Goal: Task Accomplishment & Management: Complete application form

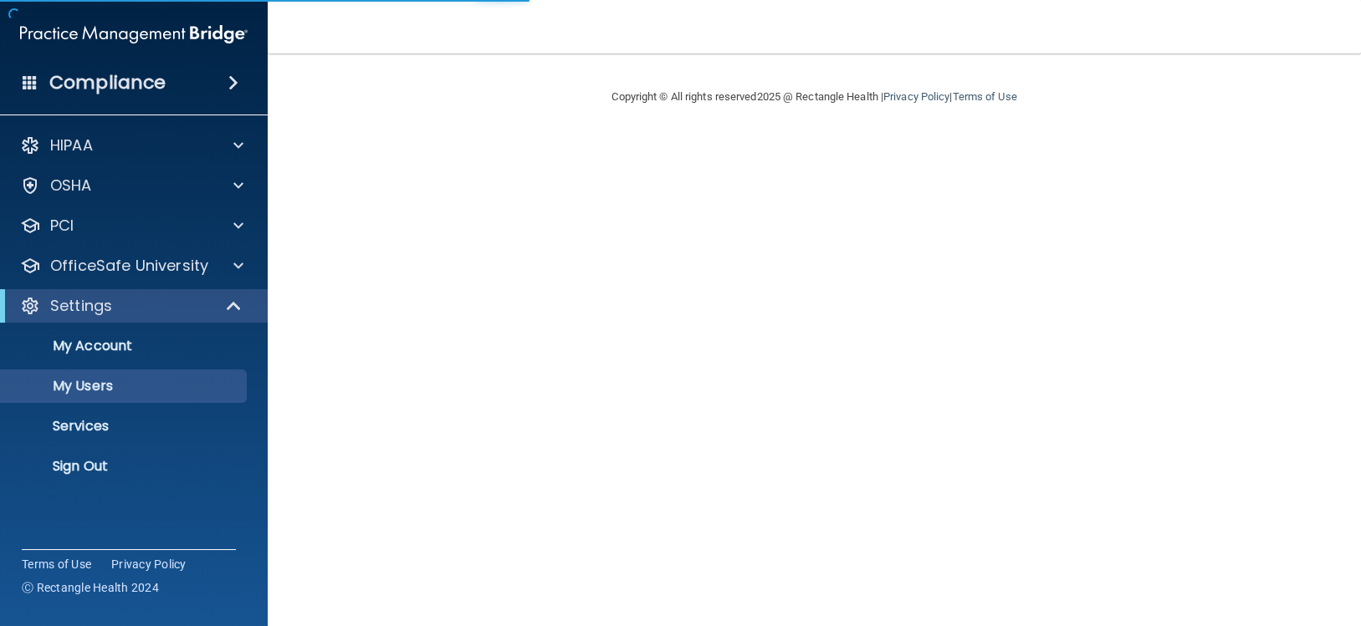
select select "20"
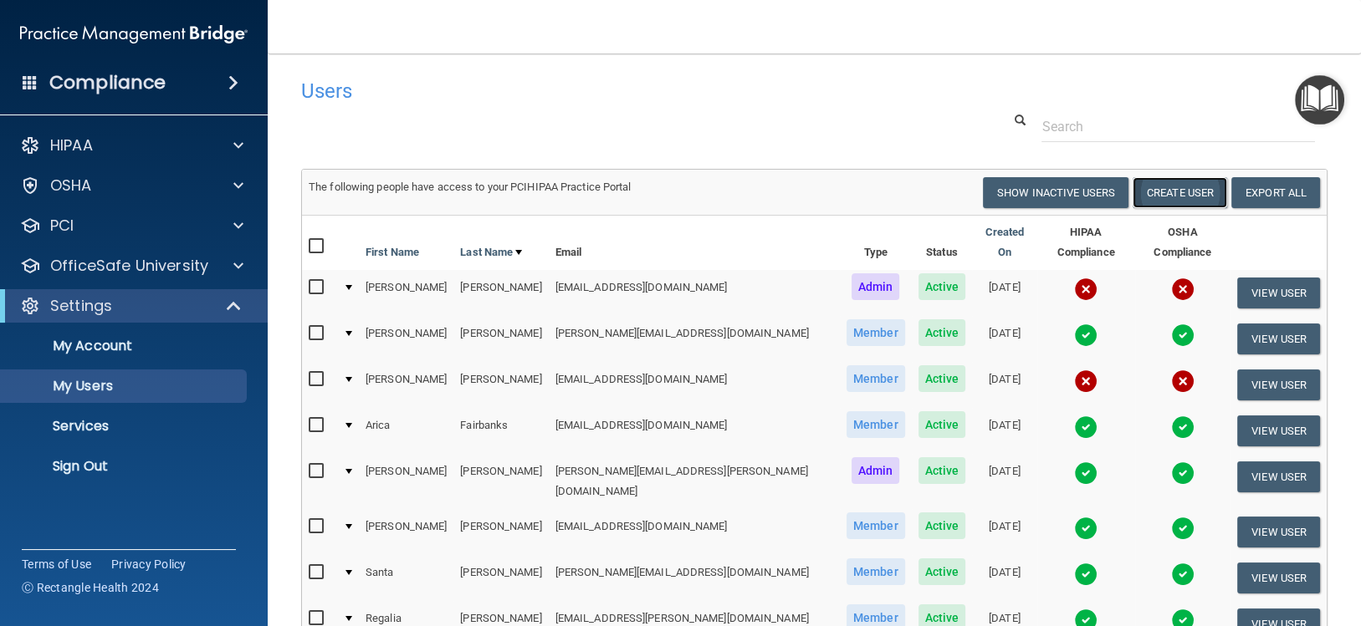
click at [1185, 196] on button "Create User" at bounding box center [1179, 192] width 95 height 31
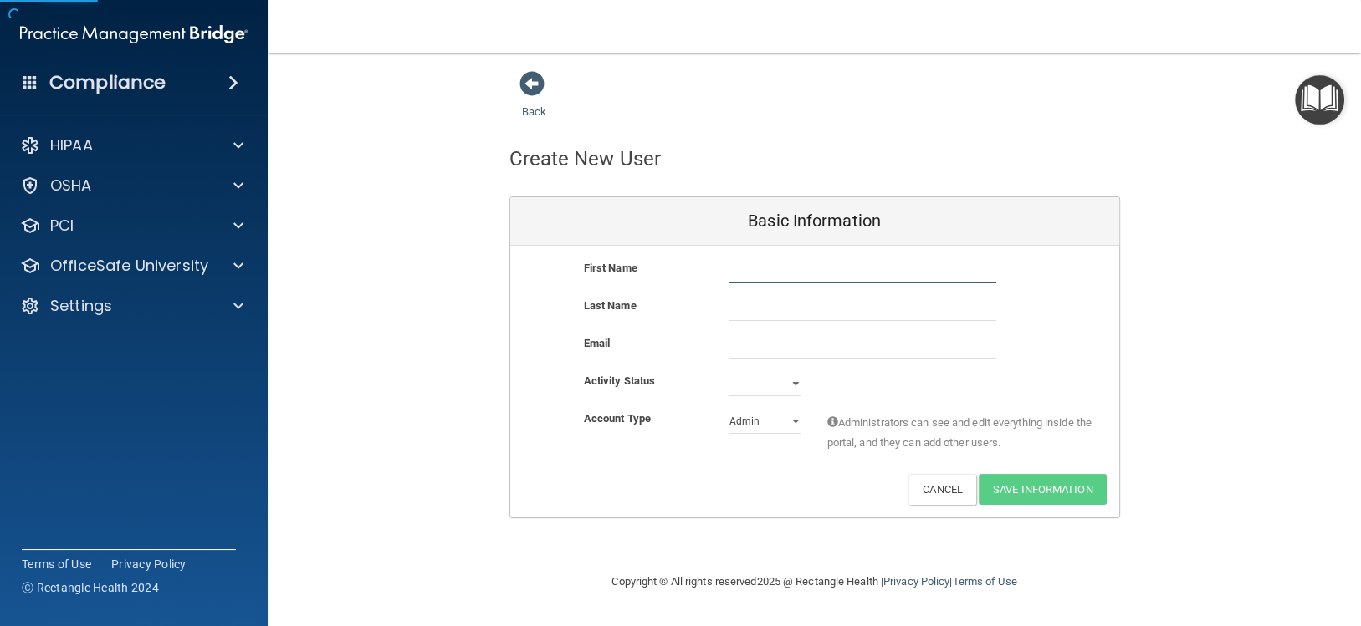
click at [764, 279] on input "text" at bounding box center [862, 270] width 267 height 25
type input "[PERSON_NAME]"
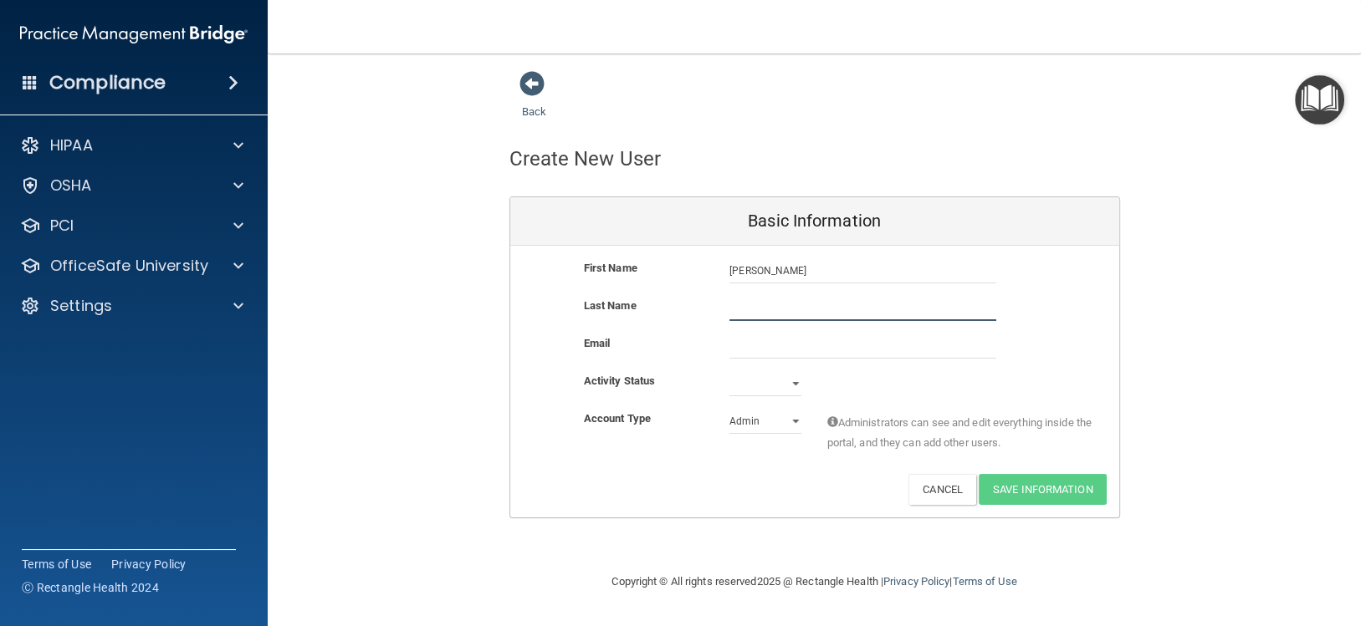
click at [746, 301] on input "text" at bounding box center [862, 308] width 267 height 25
type input "[PERSON_NAME]"
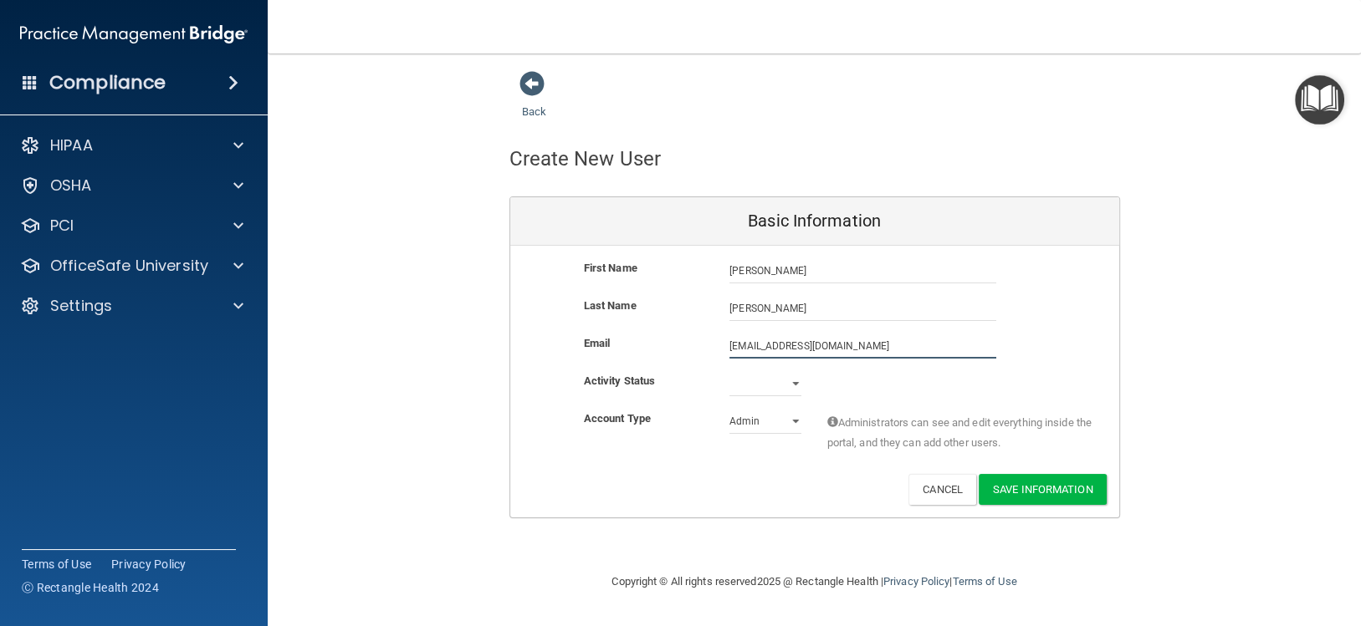
type input "[EMAIL_ADDRESS][DOMAIN_NAME]"
click at [761, 392] on select "Active Inactive" at bounding box center [765, 383] width 72 height 25
select select "active"
click at [729, 371] on select "Active Inactive" at bounding box center [765, 383] width 72 height 25
click at [758, 424] on select "Admin Member" at bounding box center [765, 421] width 72 height 25
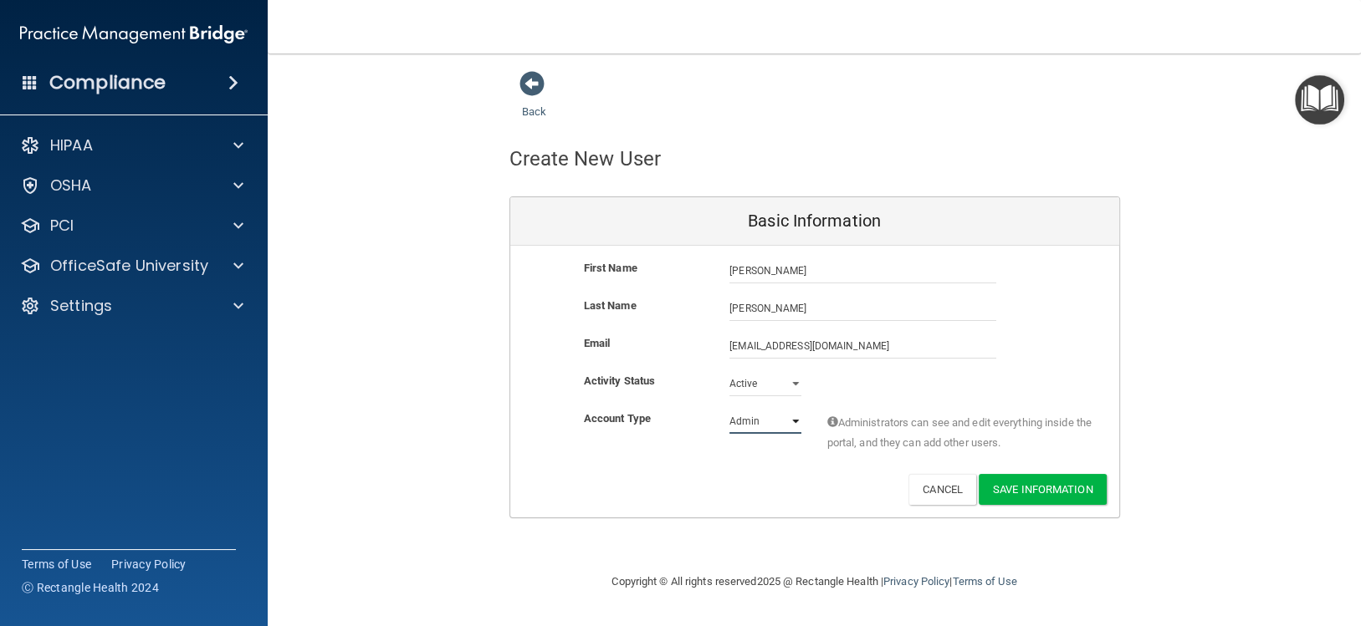
select select "practice_member"
click at [729, 409] on select "Admin Member" at bounding box center [765, 421] width 72 height 25
click at [1066, 491] on button "Save Information" at bounding box center [1043, 489] width 128 height 31
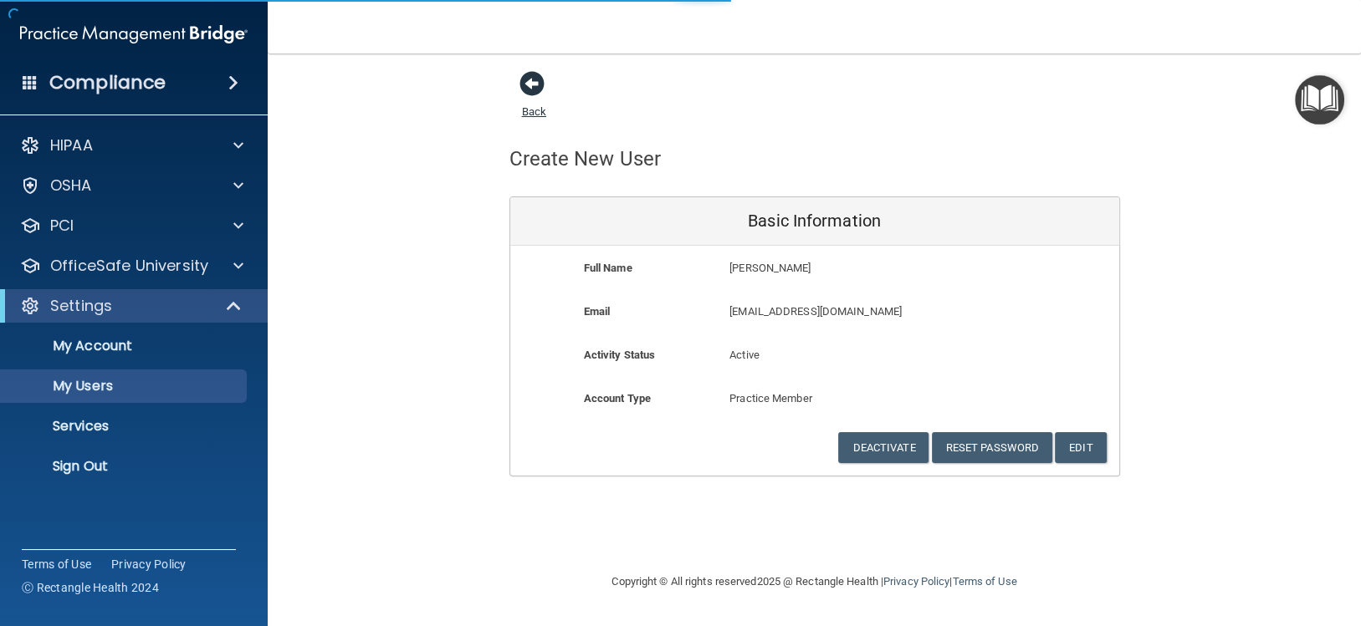
select select "20"
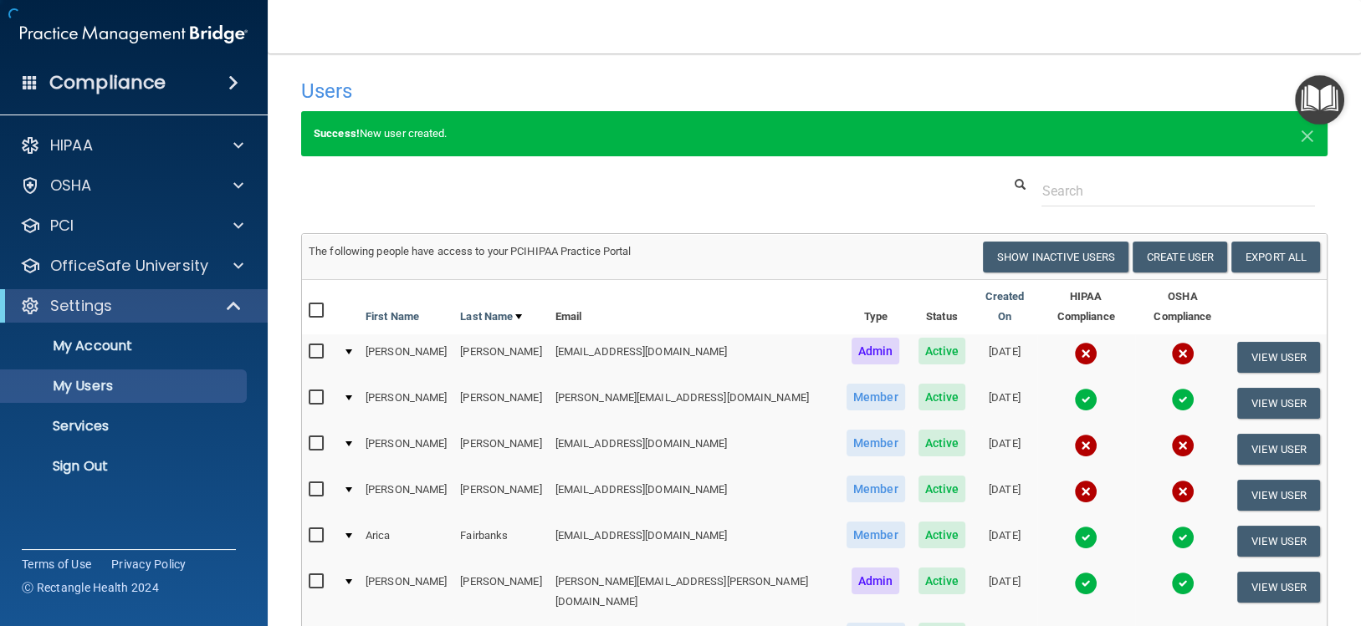
click at [527, 86] on h4 "Users" at bounding box center [595, 91] width 588 height 22
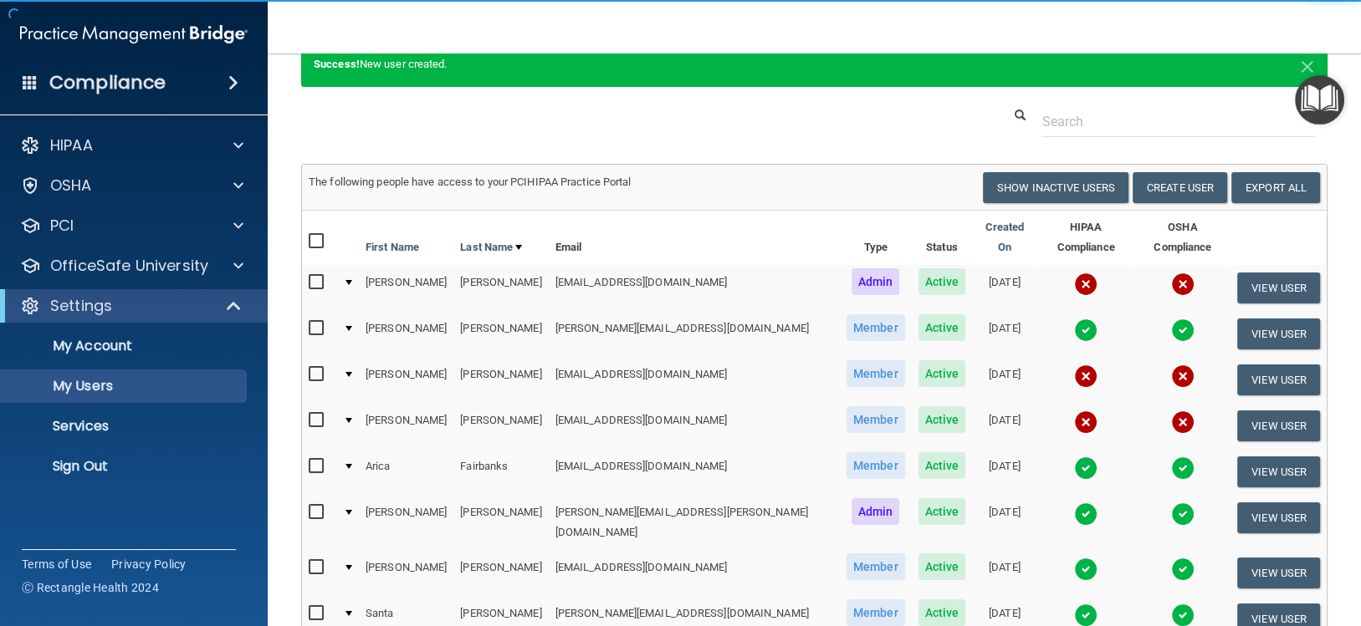
scroll to position [166, 0]
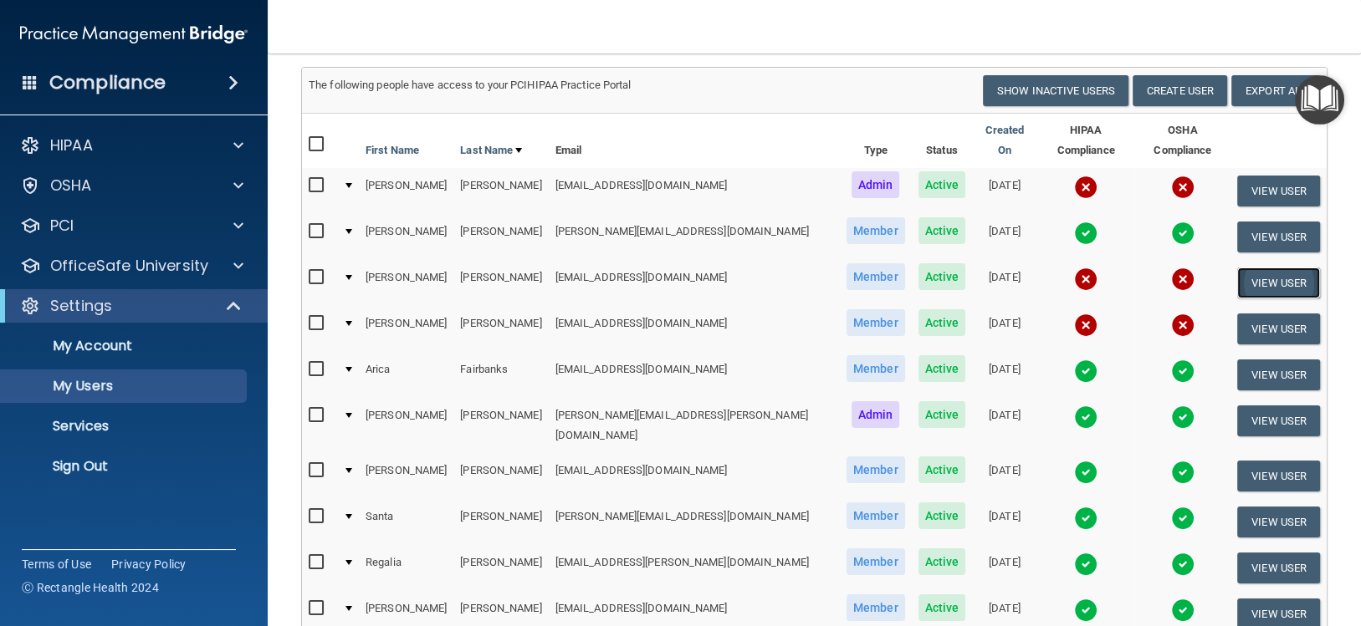
click at [1269, 272] on button "View User" at bounding box center [1278, 283] width 83 height 31
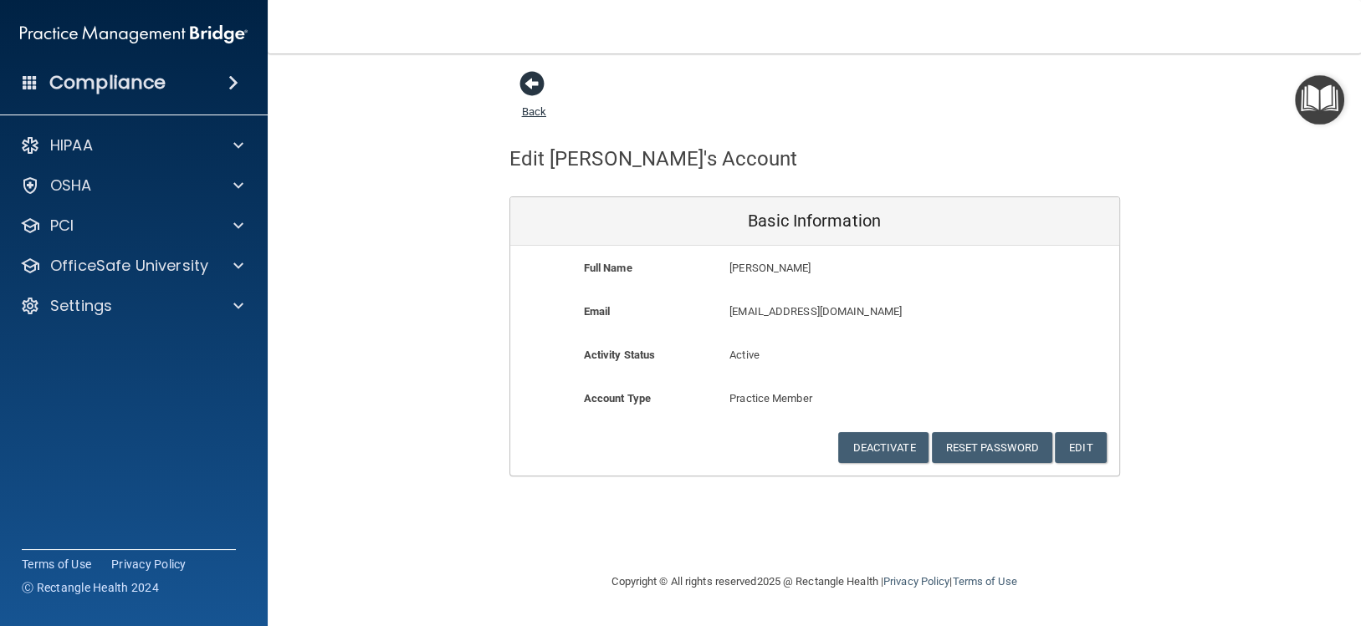
click at [529, 78] on span at bounding box center [531, 83] width 25 height 25
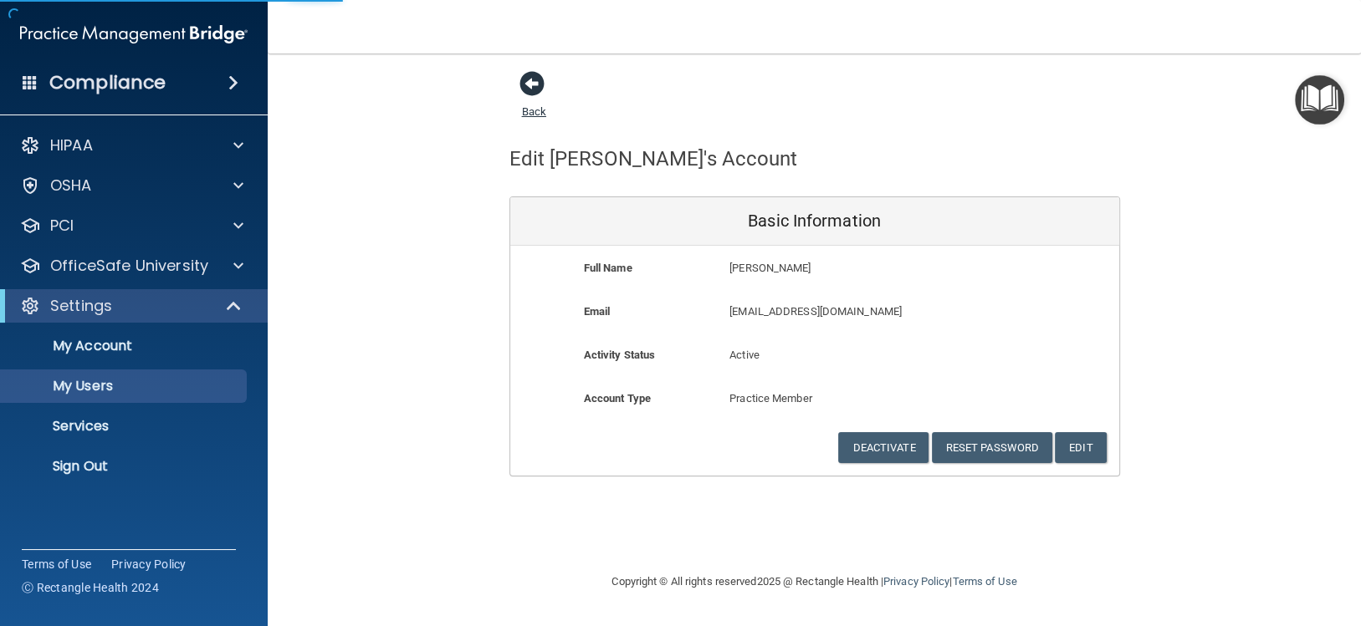
select select "20"
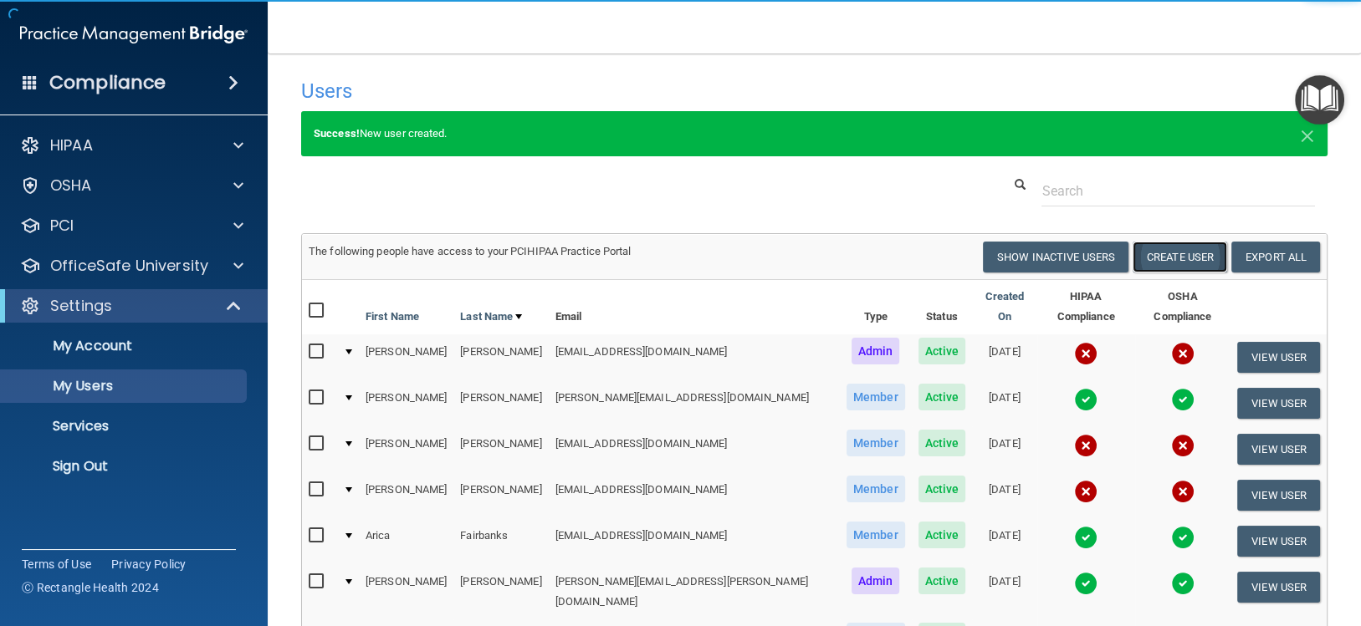
click at [1157, 262] on button "Create User" at bounding box center [1179, 257] width 95 height 31
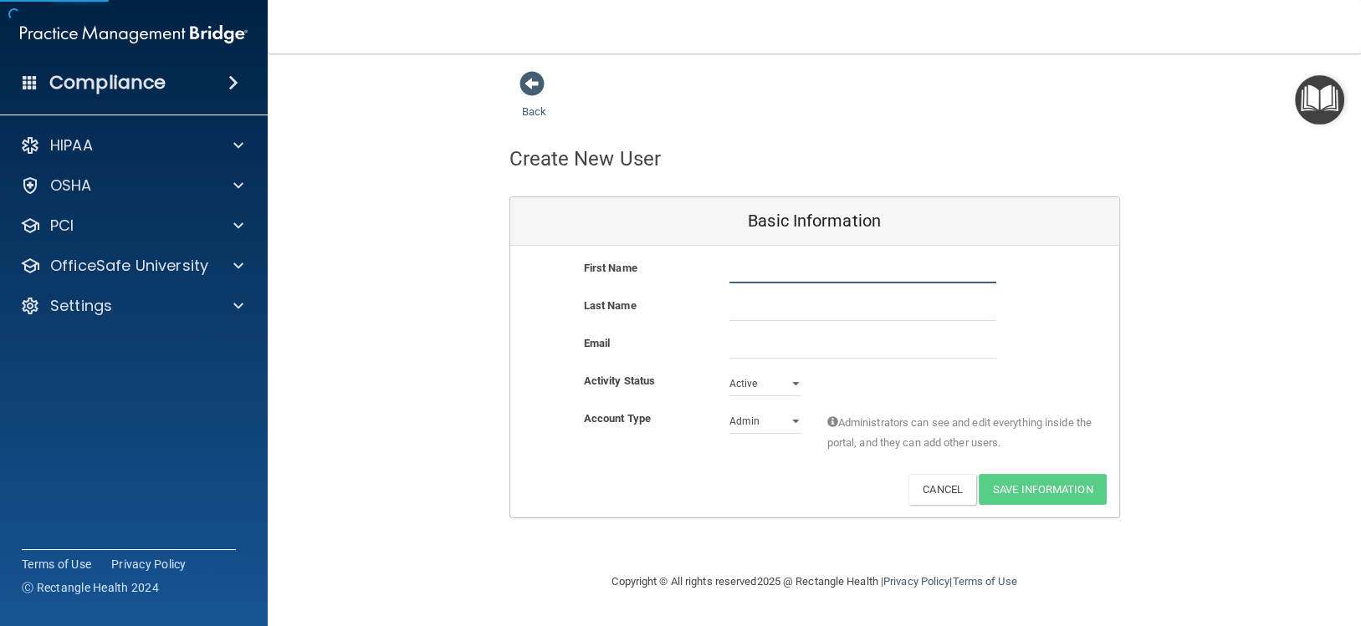
click at [746, 272] on input "text" at bounding box center [862, 270] width 267 height 25
type input "Austin"
type input "[PERSON_NAME]"
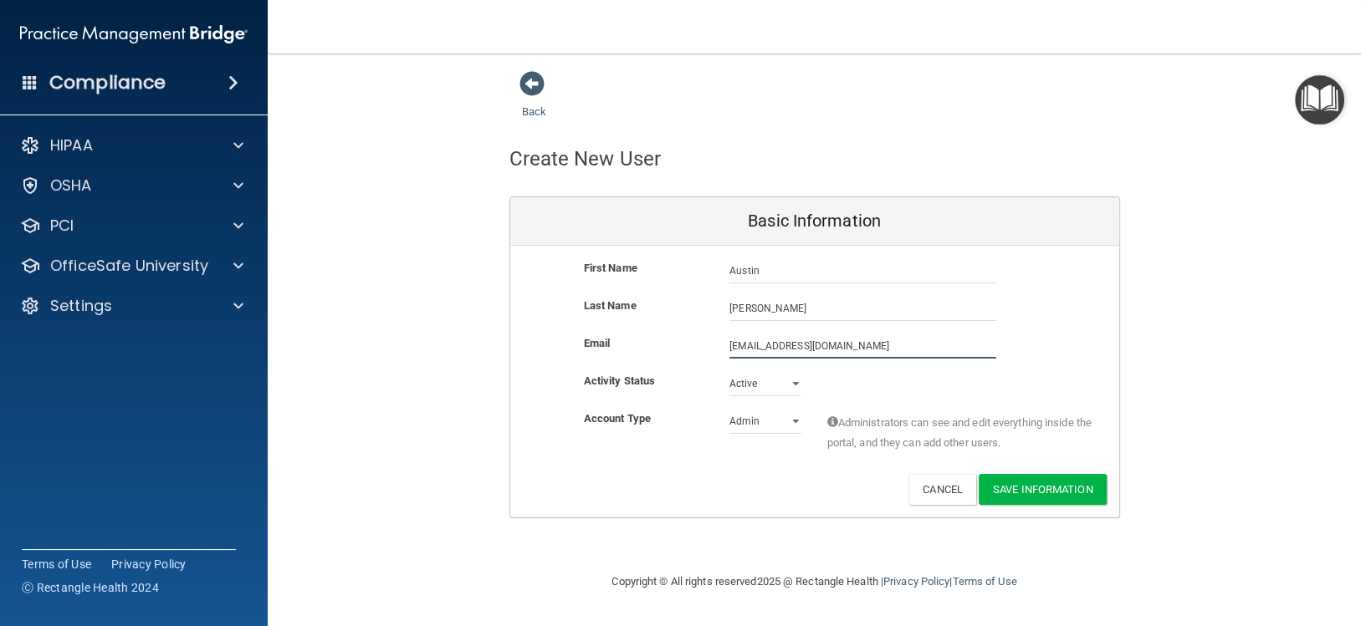
type input "[EMAIL_ADDRESS][DOMAIN_NAME]"
click at [769, 415] on select "Admin Member" at bounding box center [765, 421] width 72 height 25
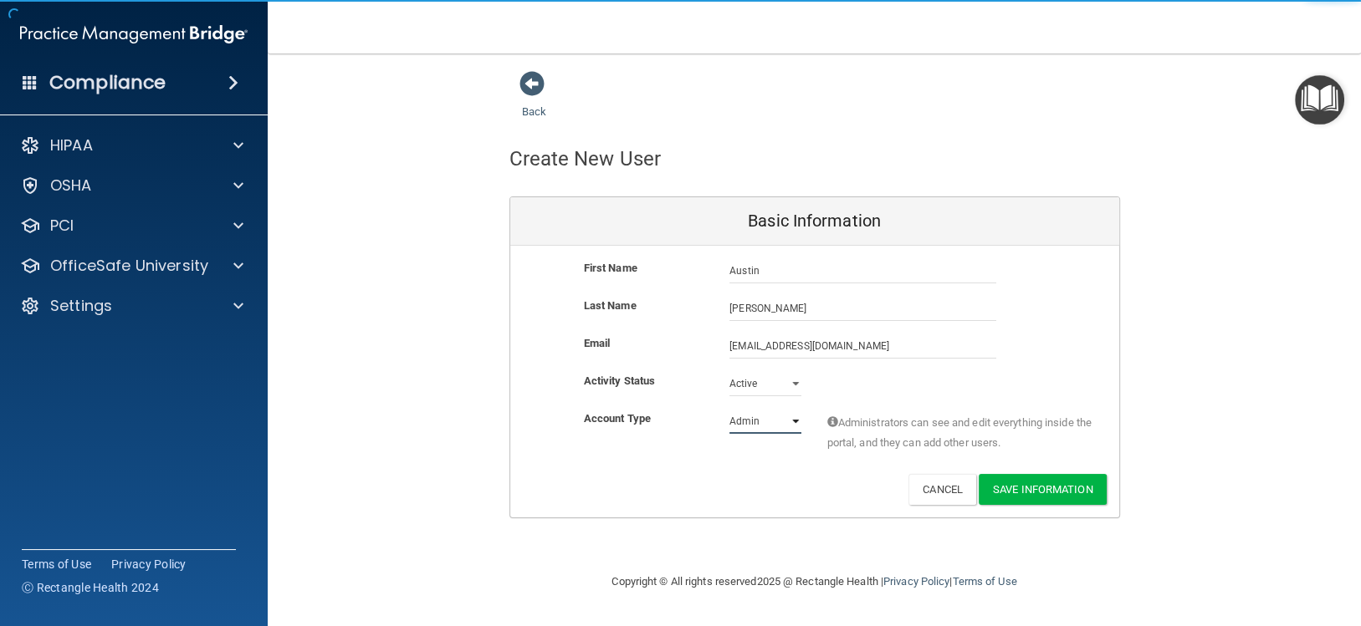
select select "practice_member"
click at [729, 409] on select "Admin Member" at bounding box center [765, 421] width 72 height 25
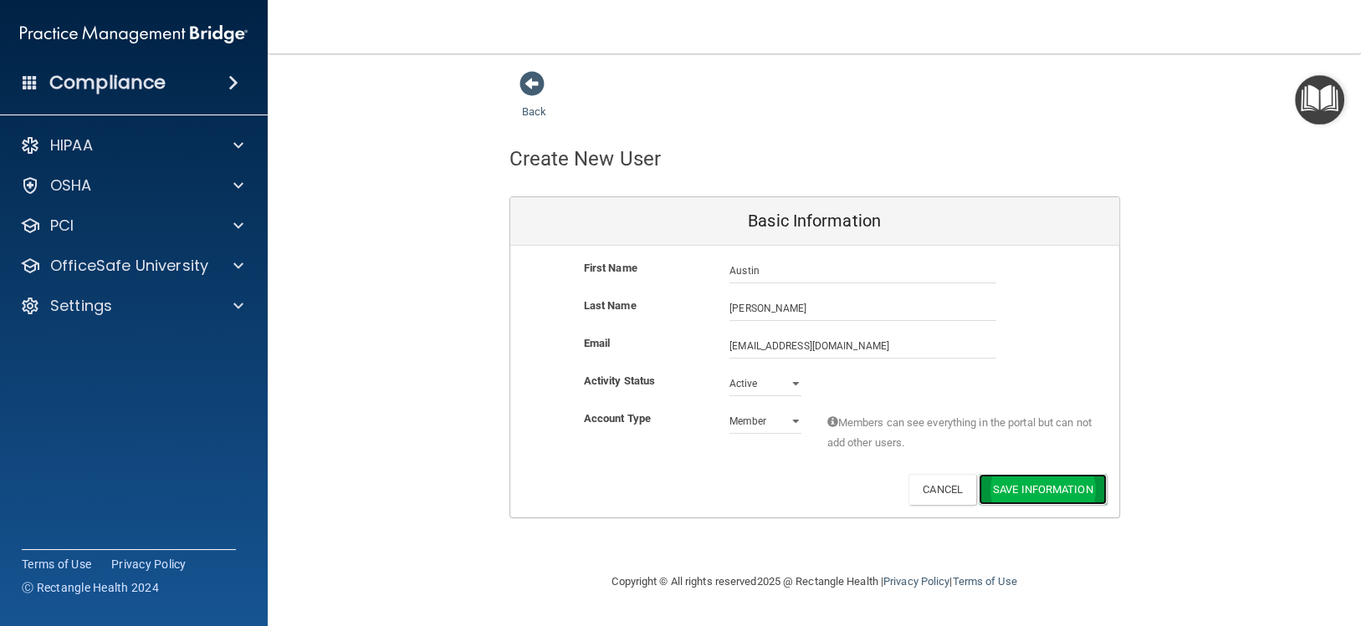
click at [1050, 493] on button "Save Information" at bounding box center [1043, 489] width 128 height 31
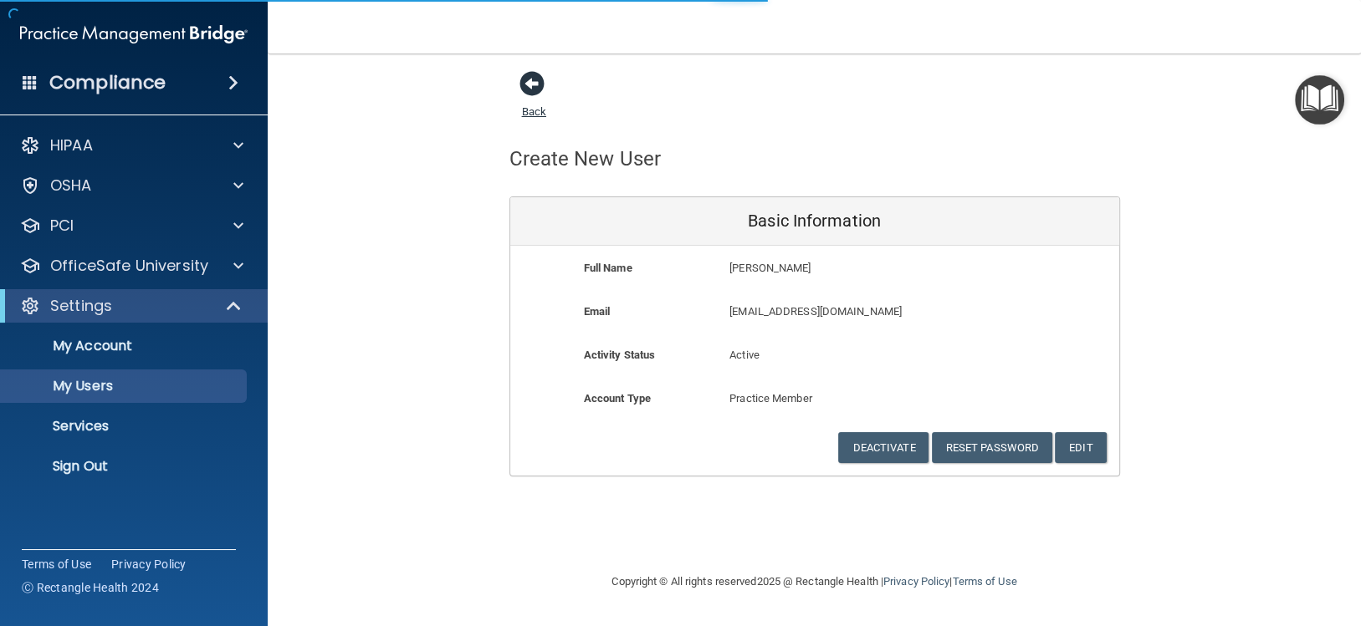
click at [531, 81] on span at bounding box center [531, 83] width 25 height 25
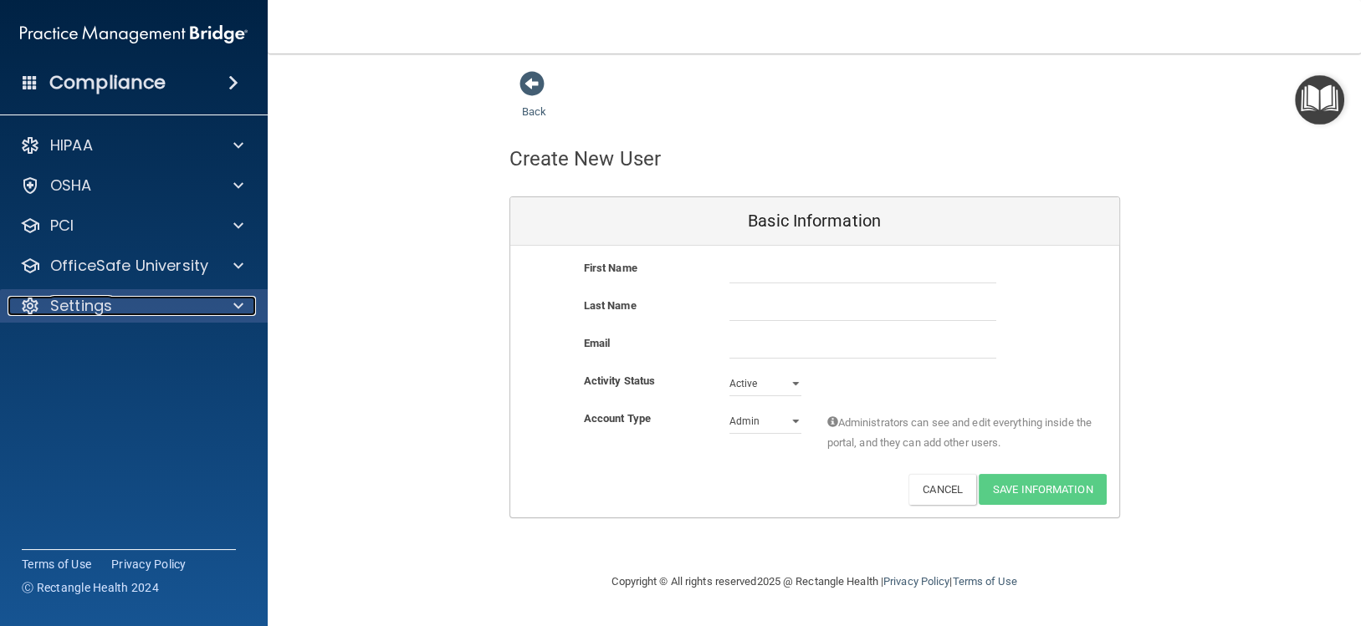
click at [87, 304] on p "Settings" at bounding box center [81, 306] width 62 height 20
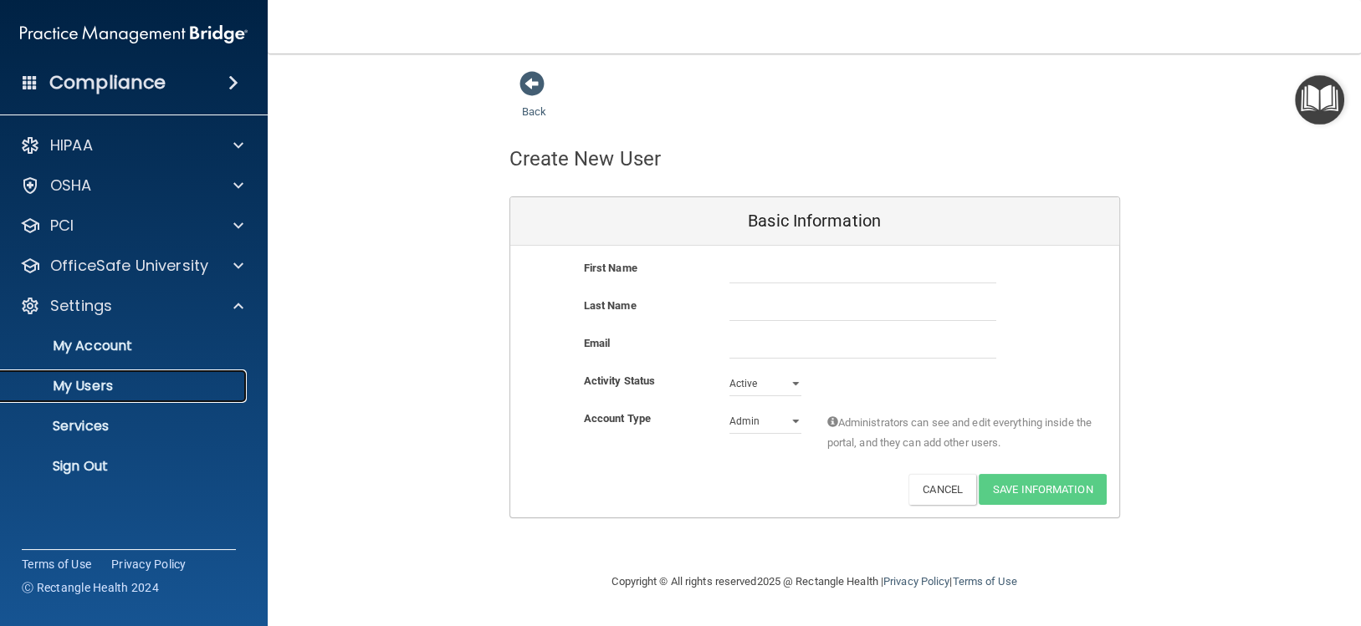
click at [104, 387] on p "My Users" at bounding box center [125, 386] width 228 height 17
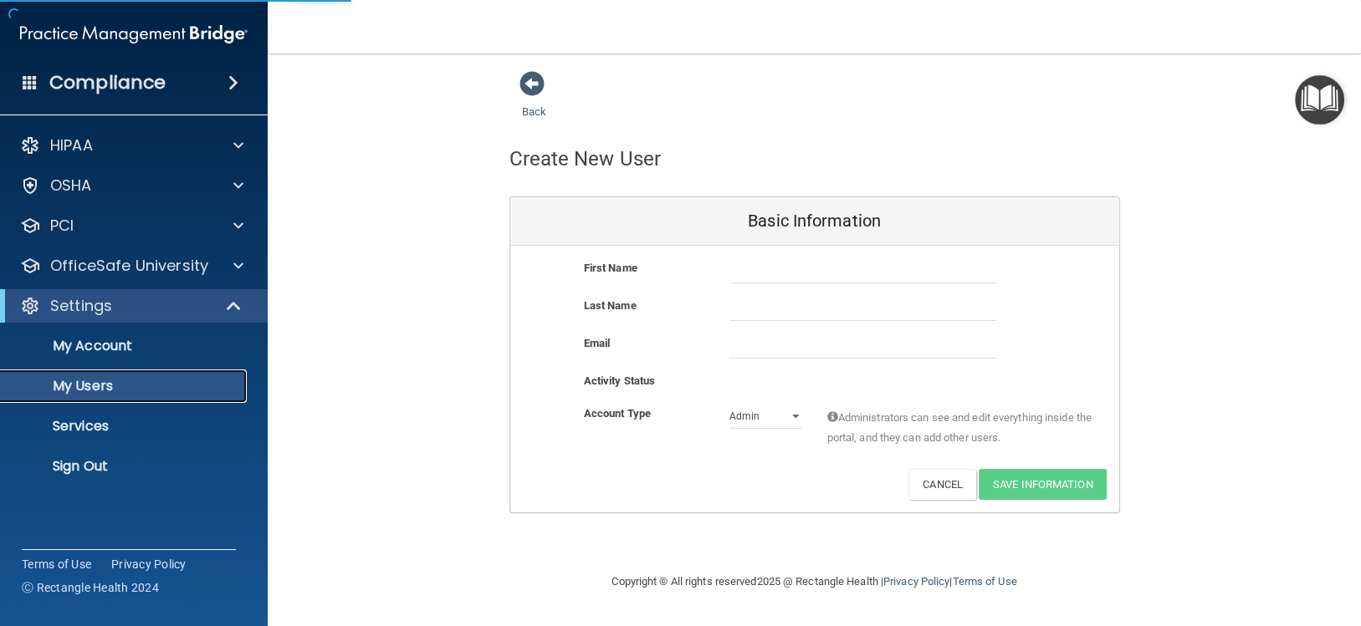
select select "20"
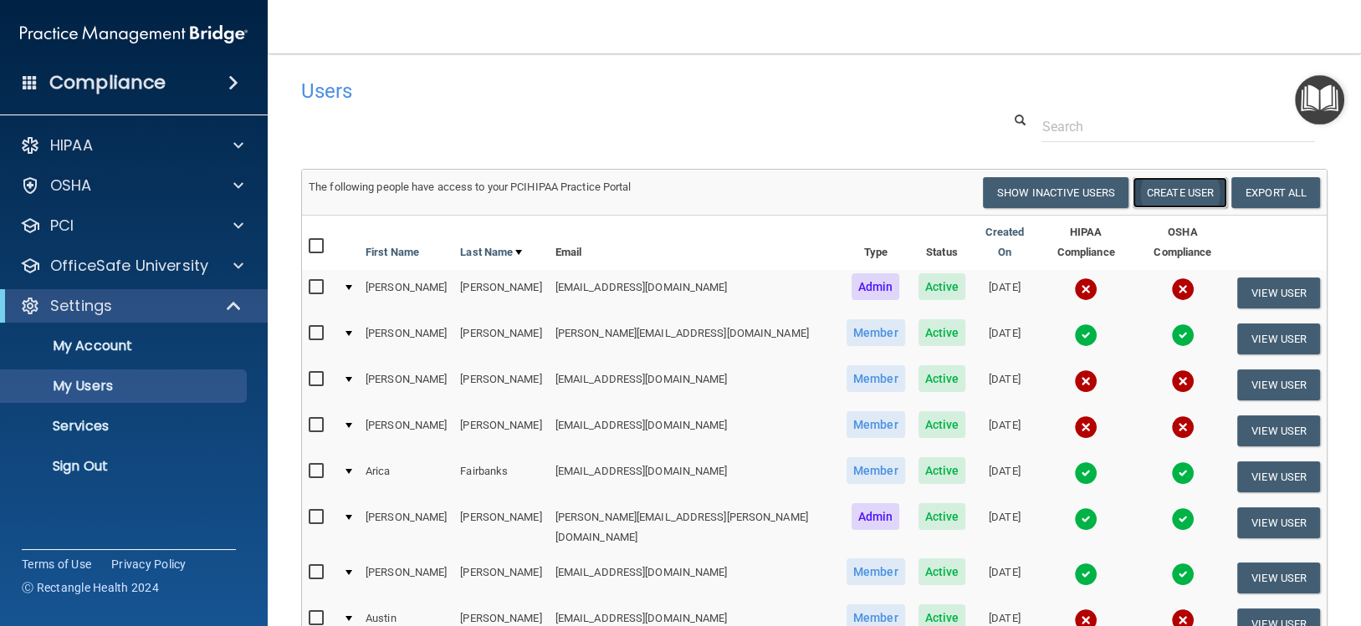
click at [1161, 202] on button "Create User" at bounding box center [1179, 192] width 95 height 31
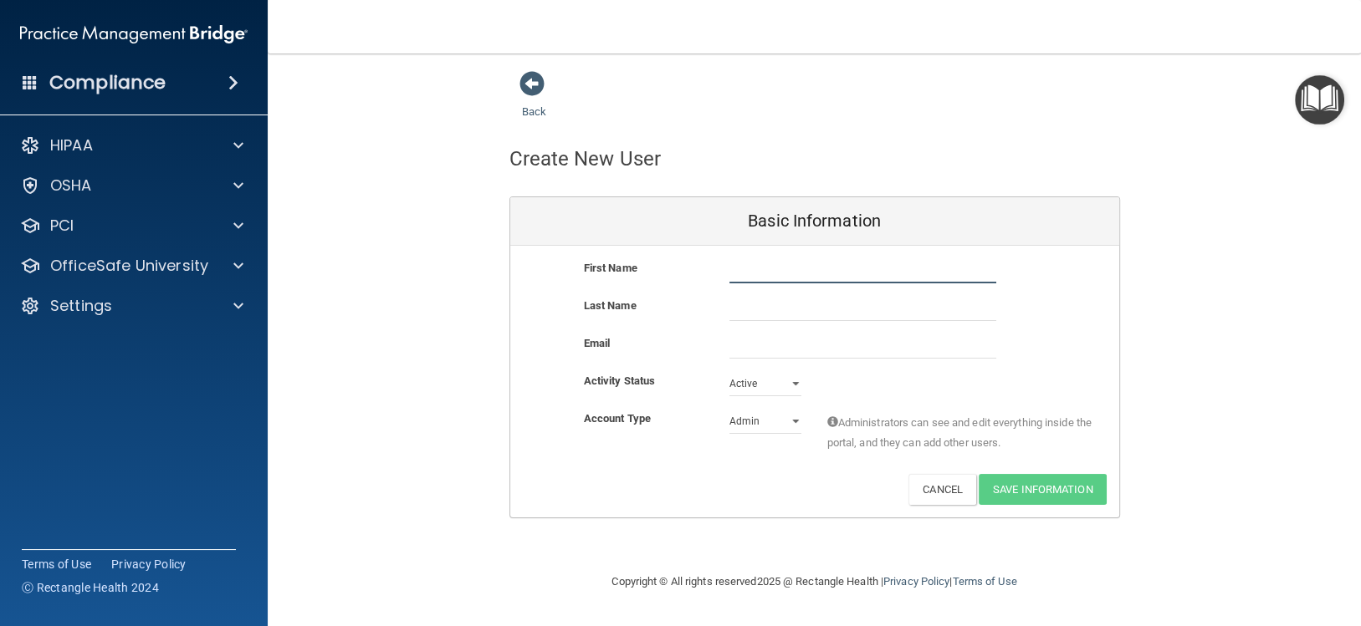
click at [785, 272] on input "text" at bounding box center [862, 270] width 267 height 25
type input "[PERSON_NAME]"
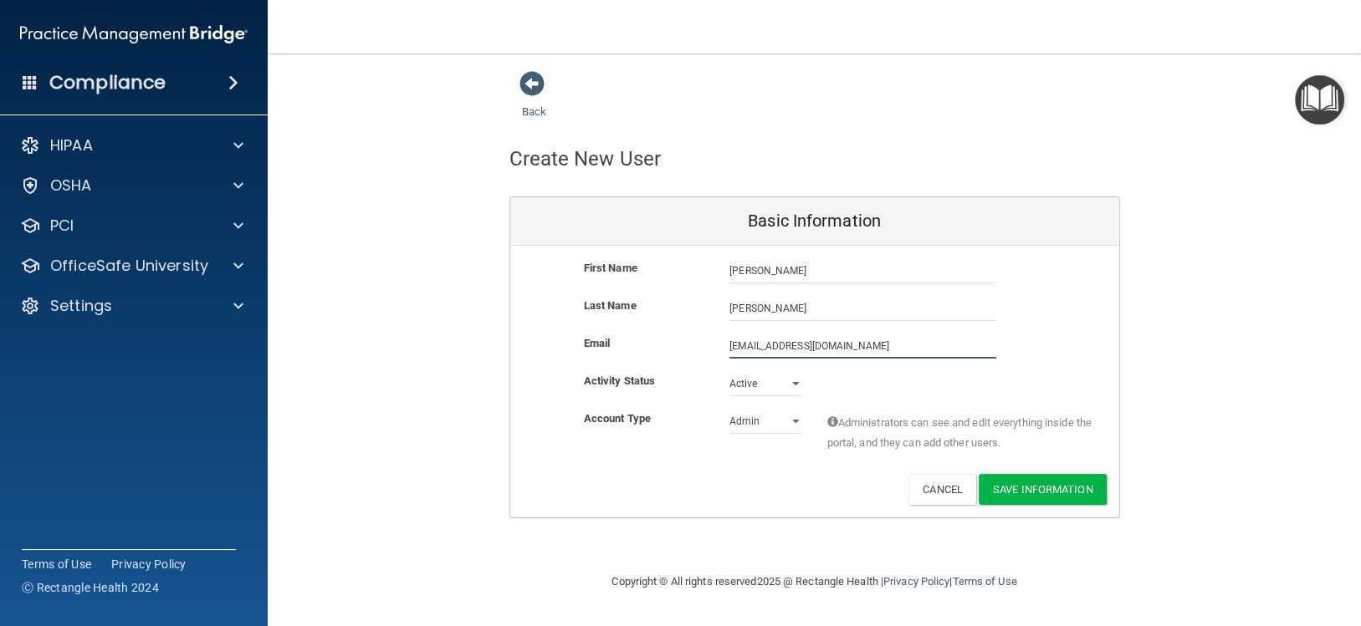
type input "[EMAIL_ADDRESS][DOMAIN_NAME]"
click at [760, 428] on select "Admin Member" at bounding box center [765, 421] width 72 height 25
select select "practice_member"
click at [729, 409] on select "Admin Member" at bounding box center [765, 421] width 72 height 25
click at [1011, 493] on button "Save Information" at bounding box center [1043, 489] width 128 height 31
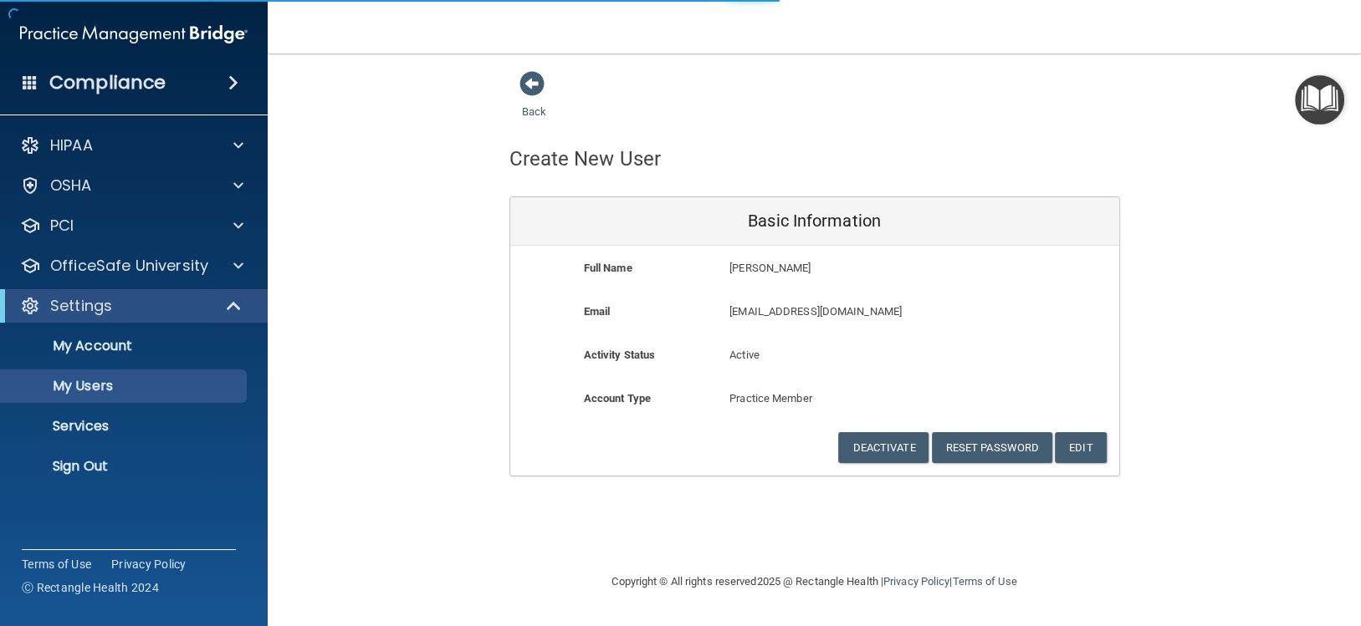
select select "20"
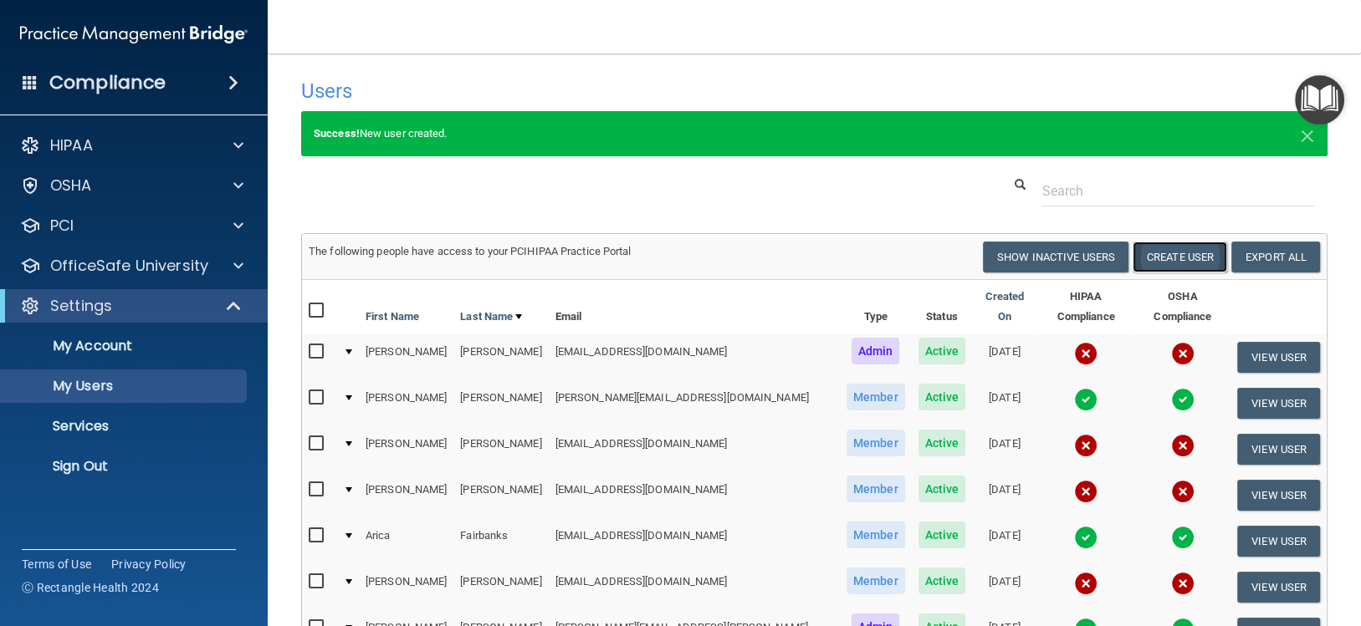
click at [1180, 257] on button "Create User" at bounding box center [1179, 257] width 95 height 31
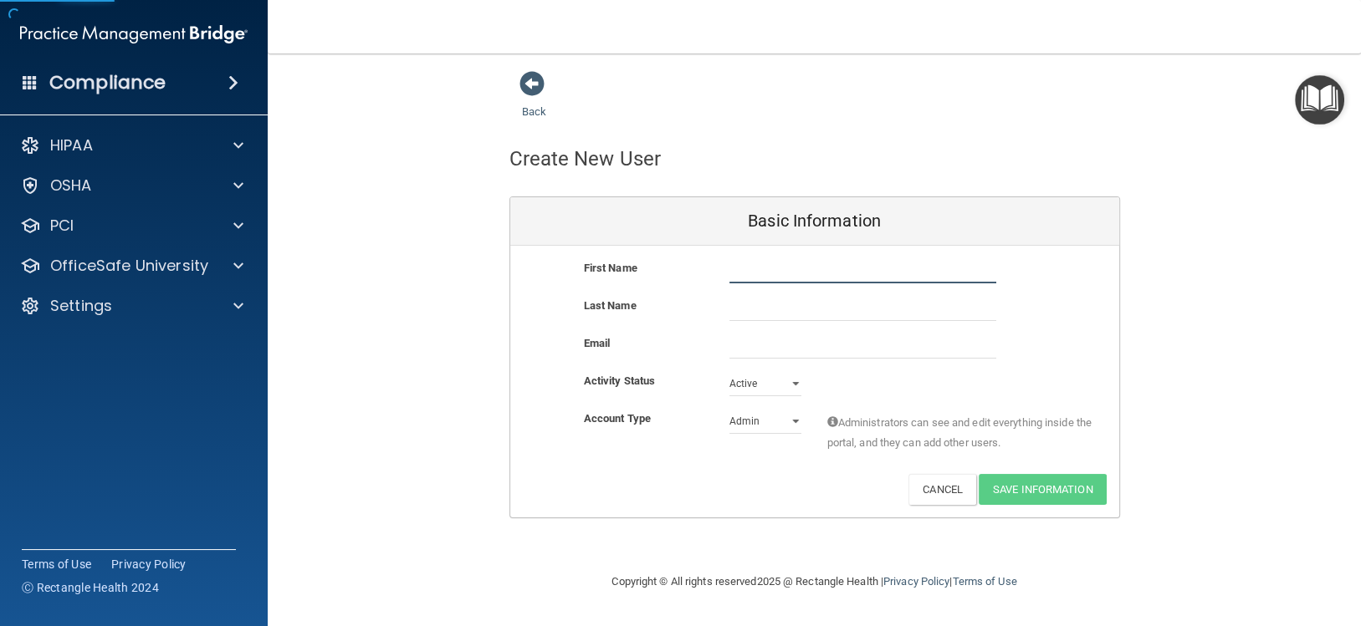
click at [788, 278] on input "text" at bounding box center [862, 270] width 267 height 25
type input "[PERSON_NAME]"
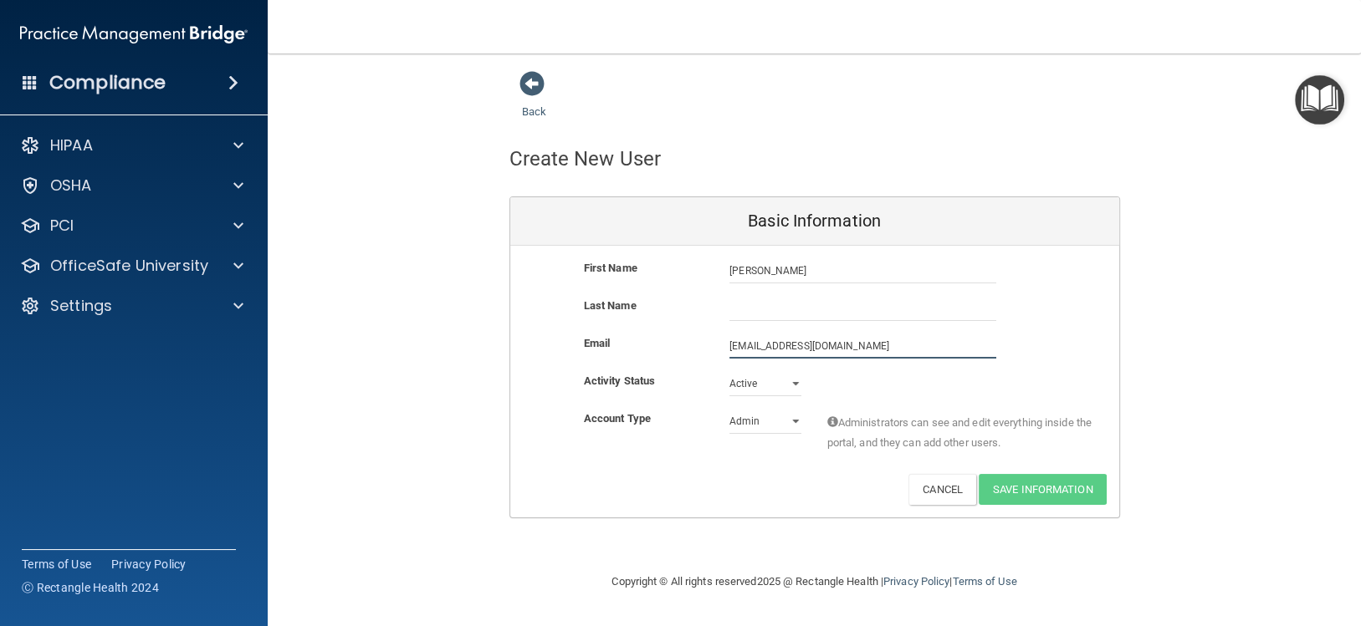
type input "[EMAIL_ADDRESS][DOMAIN_NAME]"
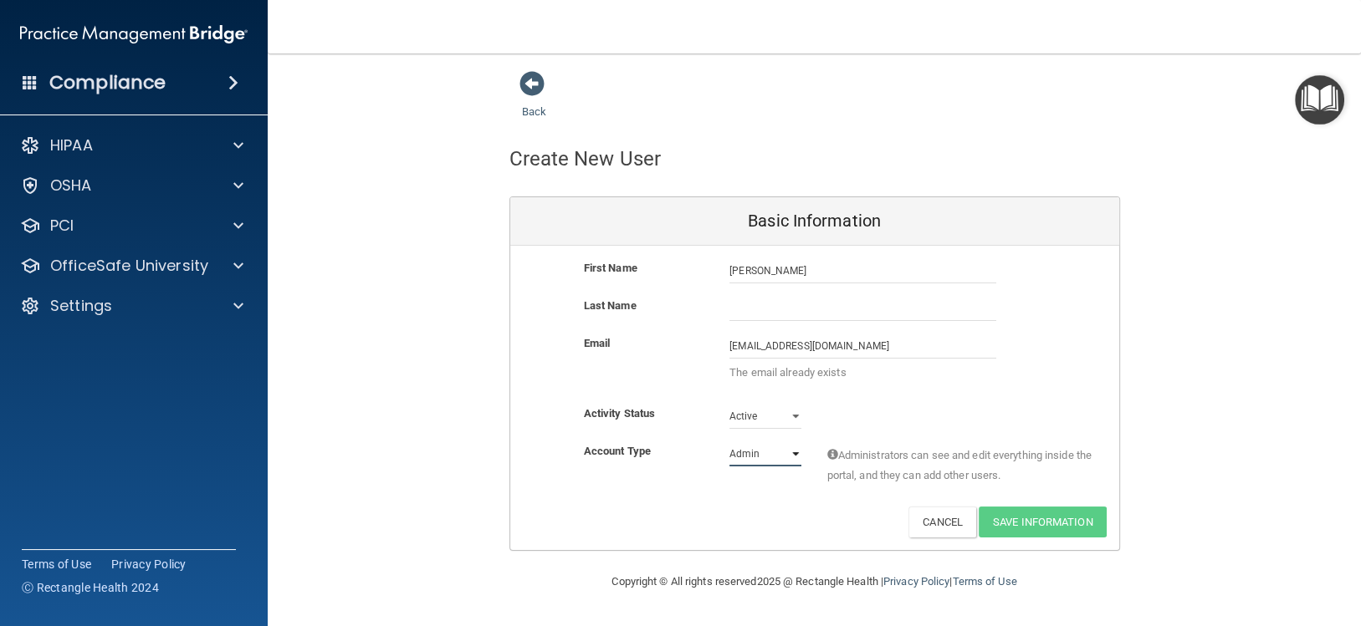
click at [755, 461] on select "Admin Member" at bounding box center [765, 454] width 72 height 25
select select "practice_member"
click at [729, 442] on select "Admin Member" at bounding box center [765, 454] width 72 height 25
click at [740, 323] on div "Last Name" at bounding box center [814, 315] width 609 height 38
click at [750, 318] on input "text" at bounding box center [862, 308] width 267 height 25
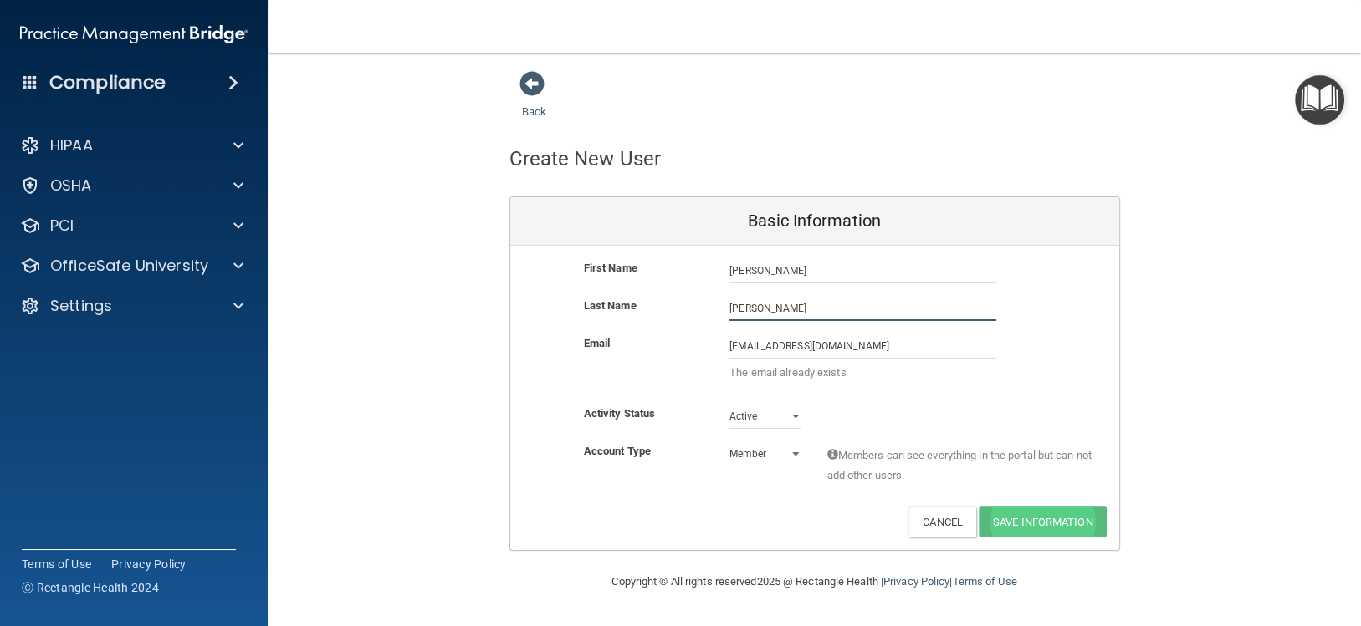
type input "[PERSON_NAME]"
click at [539, 73] on span at bounding box center [531, 83] width 25 height 25
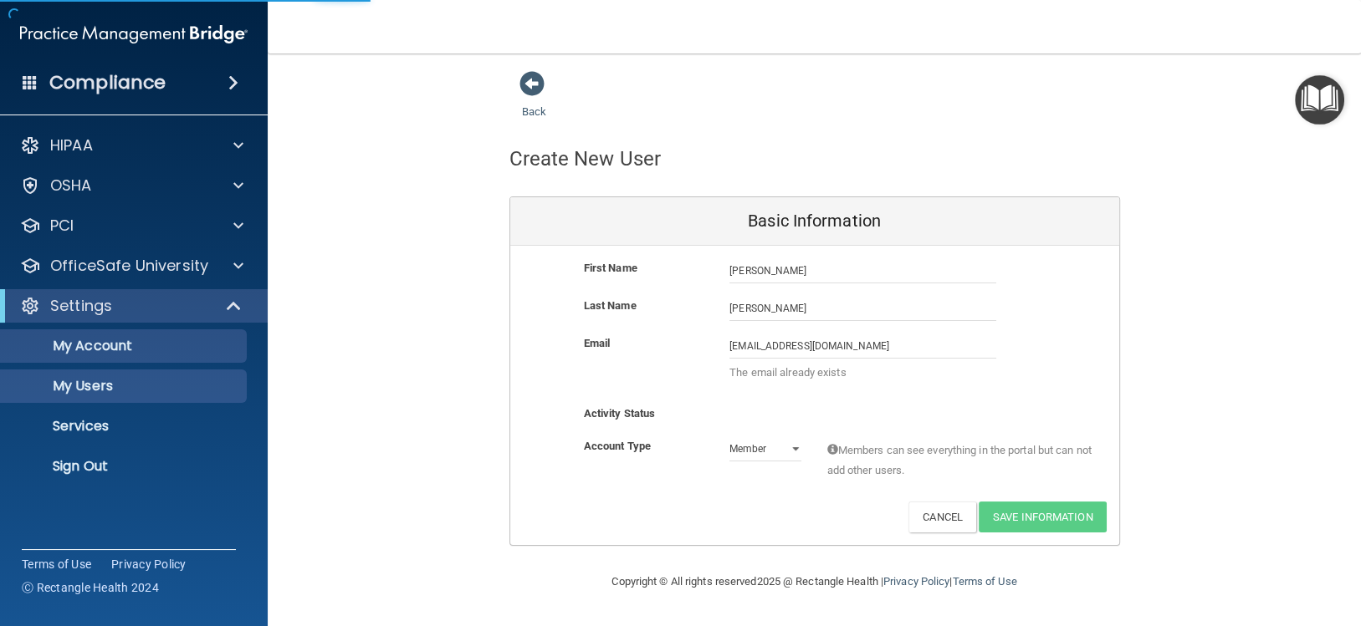
select select "20"
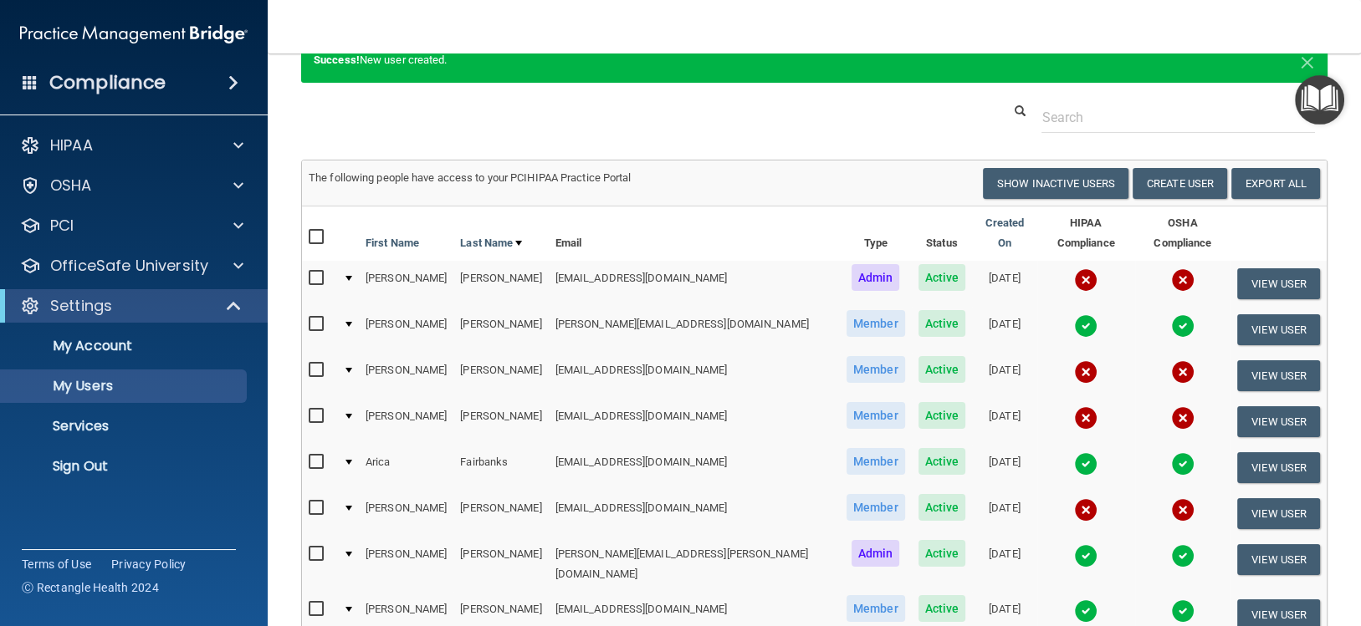
scroll to position [166, 0]
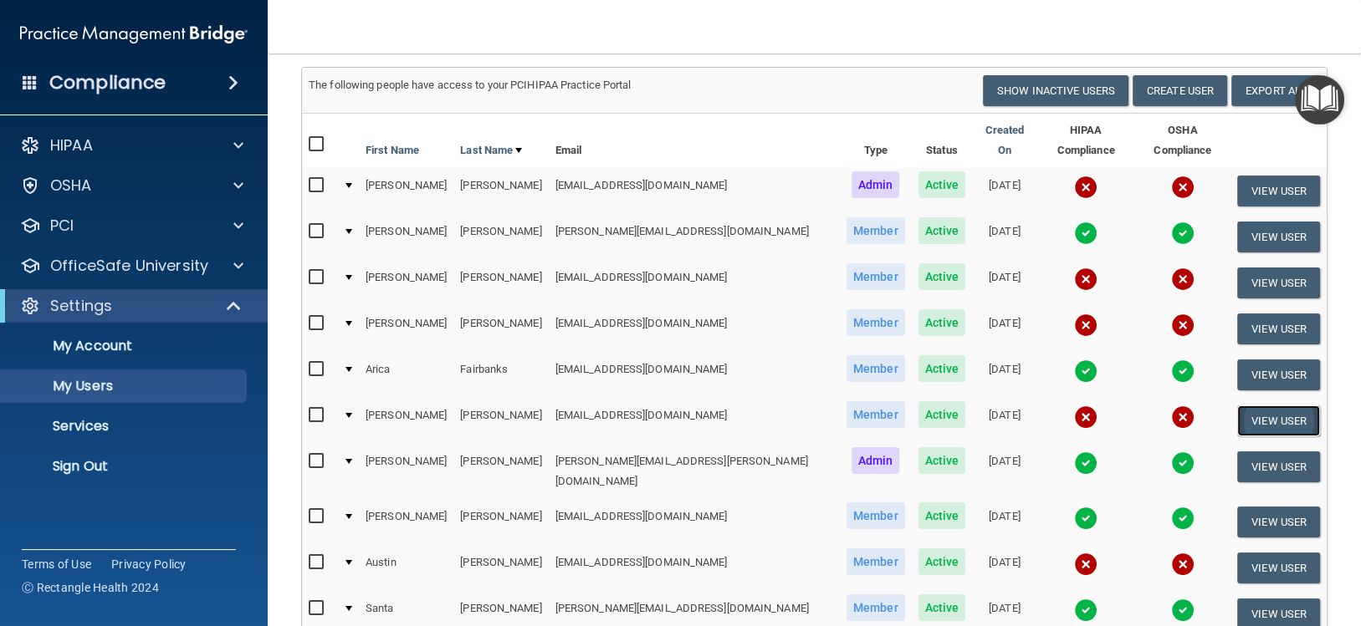
click at [1259, 406] on button "View User" at bounding box center [1278, 421] width 83 height 31
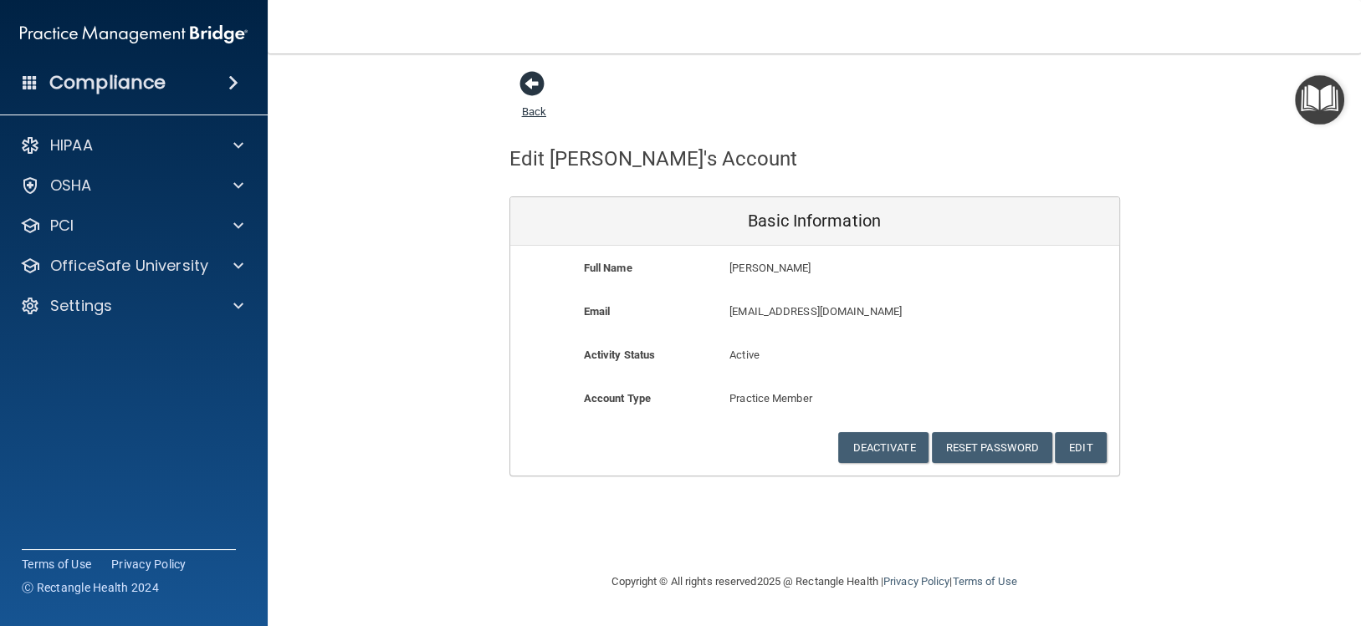
click at [533, 82] on span at bounding box center [531, 83] width 25 height 25
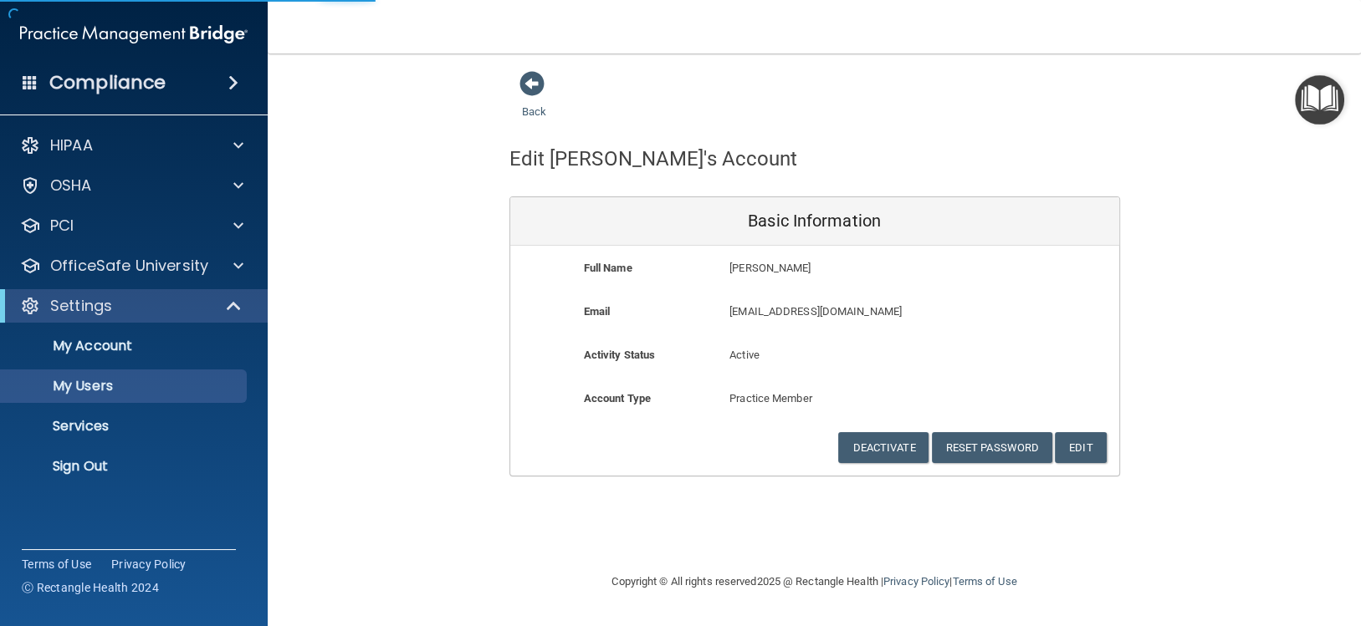
select select "20"
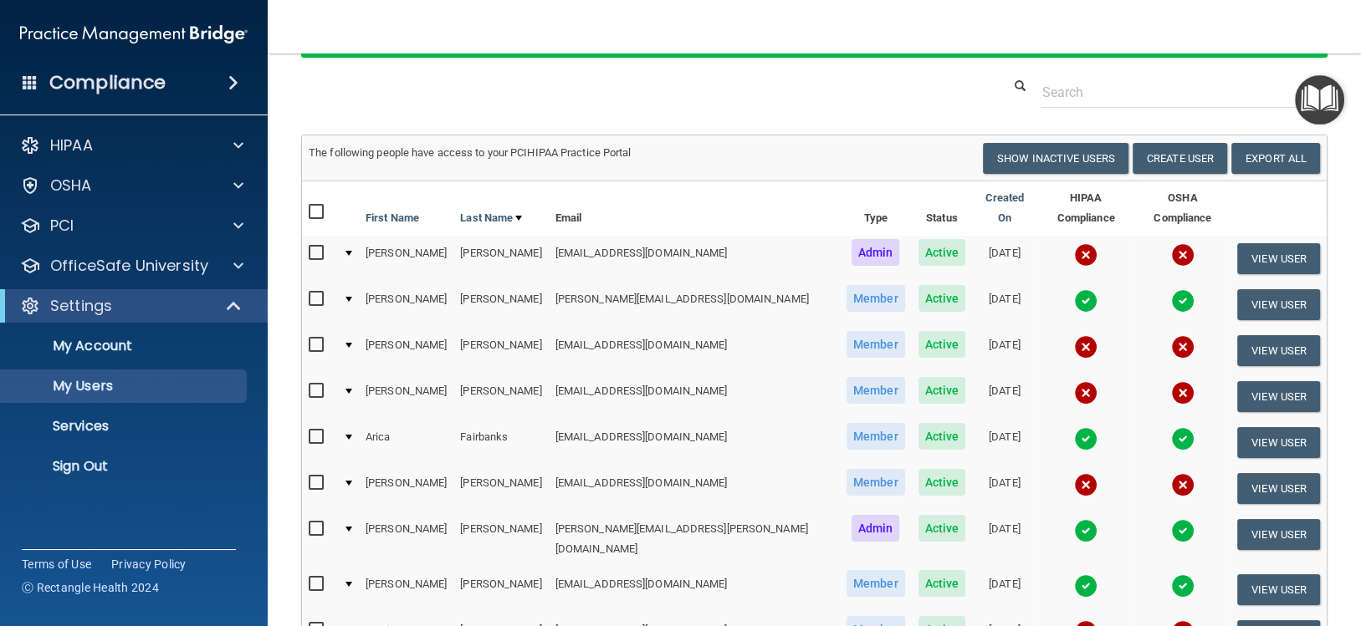
scroll to position [29, 0]
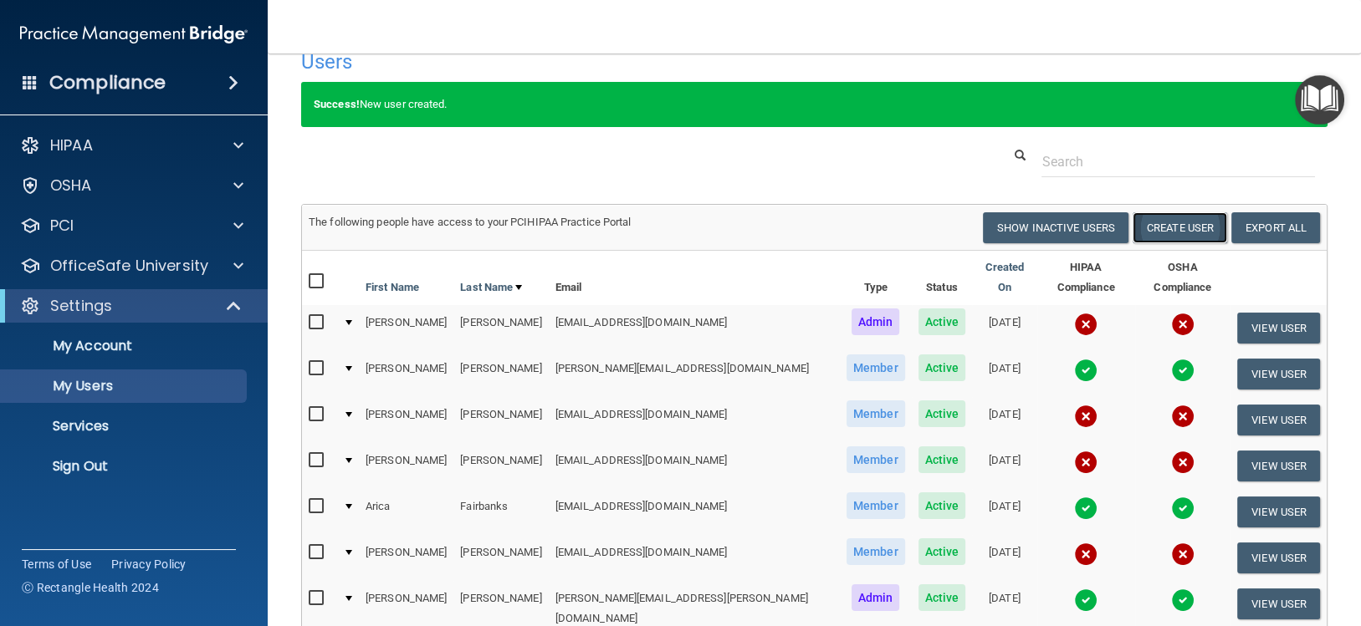
click at [1168, 225] on button "Create User" at bounding box center [1179, 227] width 95 height 31
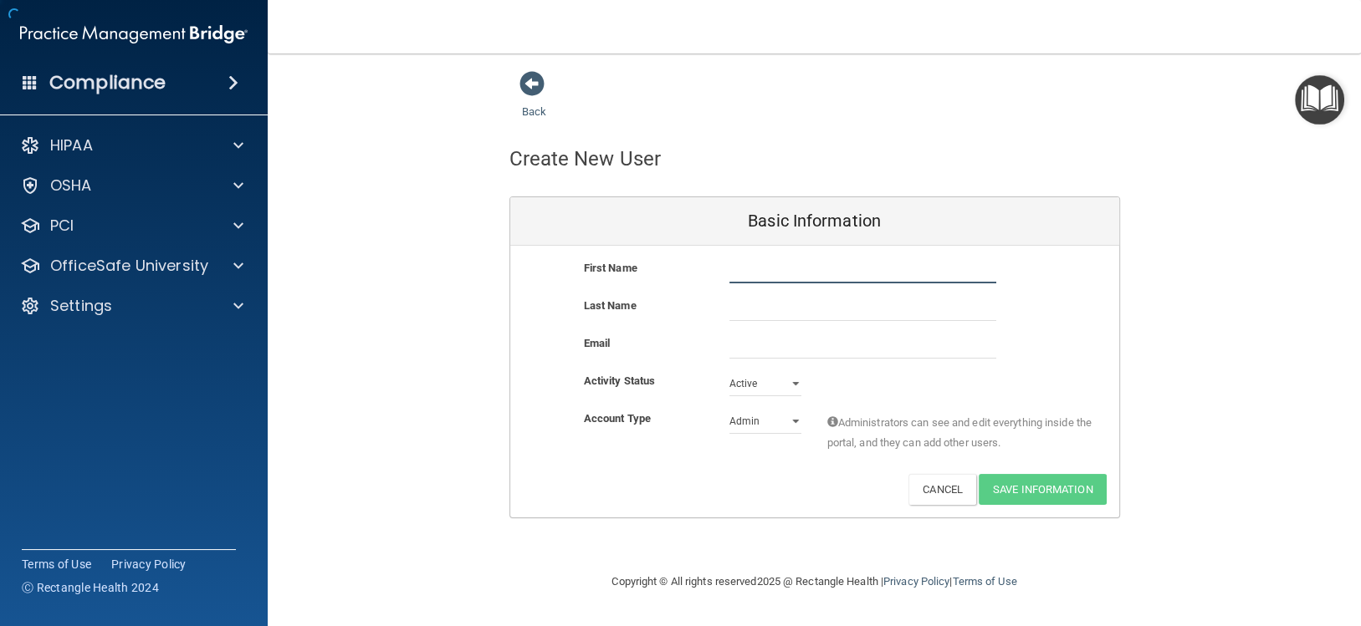
click at [753, 268] on input "text" at bounding box center [862, 270] width 267 height 25
type input "[PERSON_NAME]"
click at [777, 433] on div "Account Type Practice Admin Admin Member Financial Institution Business Associa…" at bounding box center [814, 435] width 609 height 53
click at [771, 426] on select "Admin Member" at bounding box center [765, 421] width 72 height 25
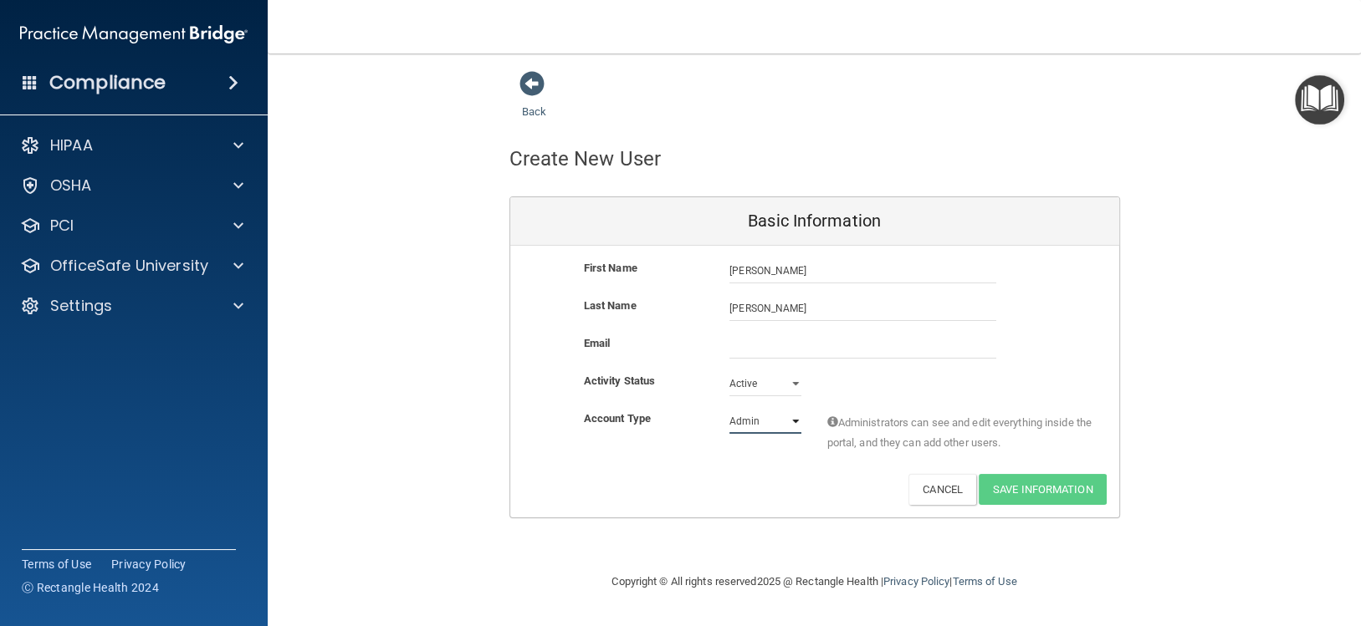
select select "practice_member"
click at [729, 409] on select "Admin Member" at bounding box center [765, 421] width 72 height 25
click at [771, 341] on input "email" at bounding box center [862, 346] width 267 height 25
click at [744, 353] on input "email" at bounding box center [862, 346] width 267 height 25
click at [1117, 378] on div "Activity Status Active Active Inactive" at bounding box center [814, 383] width 609 height 25
